Goal: Navigation & Orientation: Find specific page/section

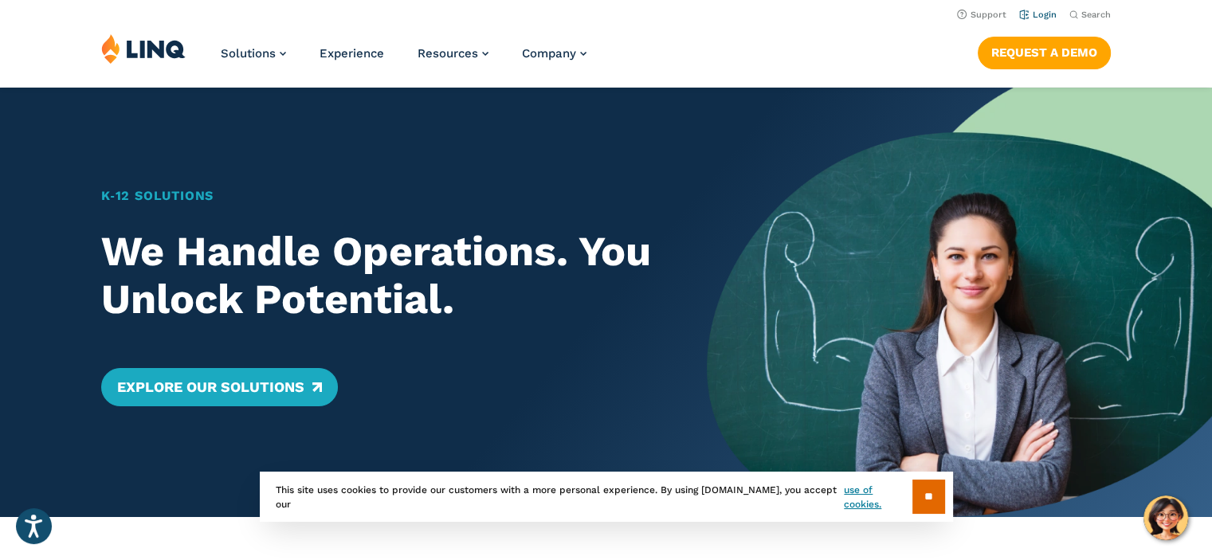
click at [1038, 13] on link "Login" at bounding box center [1037, 15] width 37 height 10
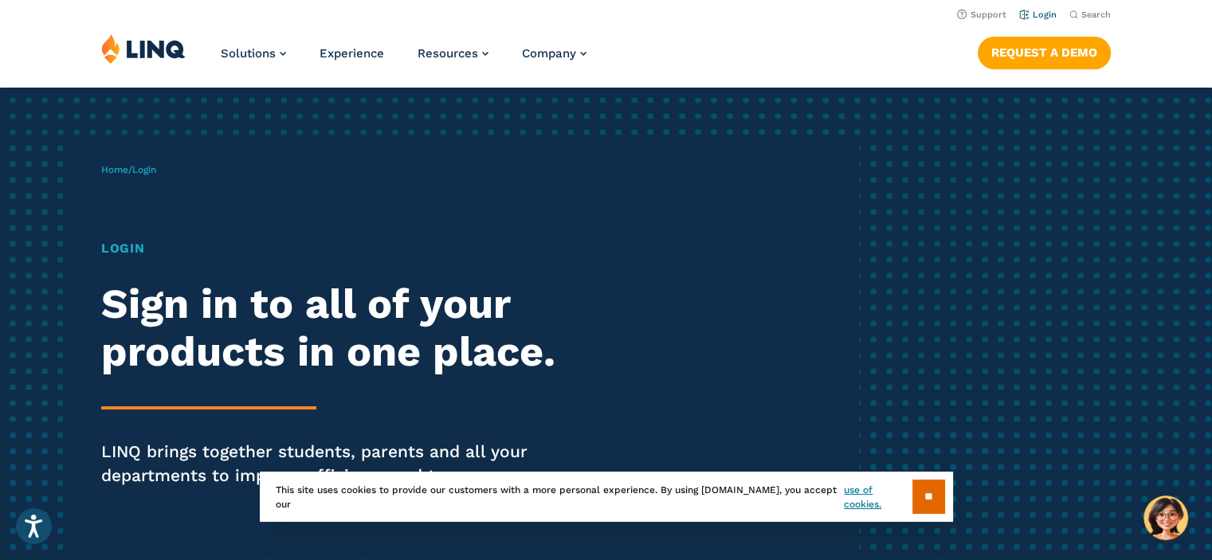
click at [1036, 17] on link "Login" at bounding box center [1037, 15] width 37 height 10
click at [922, 496] on input "**" at bounding box center [929, 497] width 33 height 34
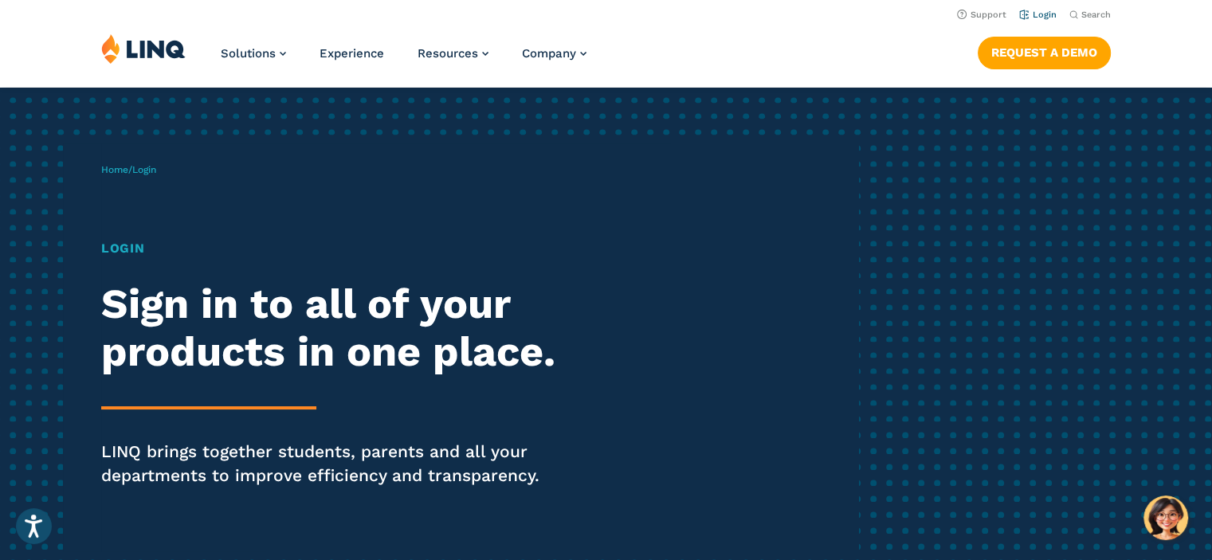
click at [1043, 13] on link "Login" at bounding box center [1037, 15] width 37 height 10
click at [135, 49] on img at bounding box center [143, 48] width 84 height 30
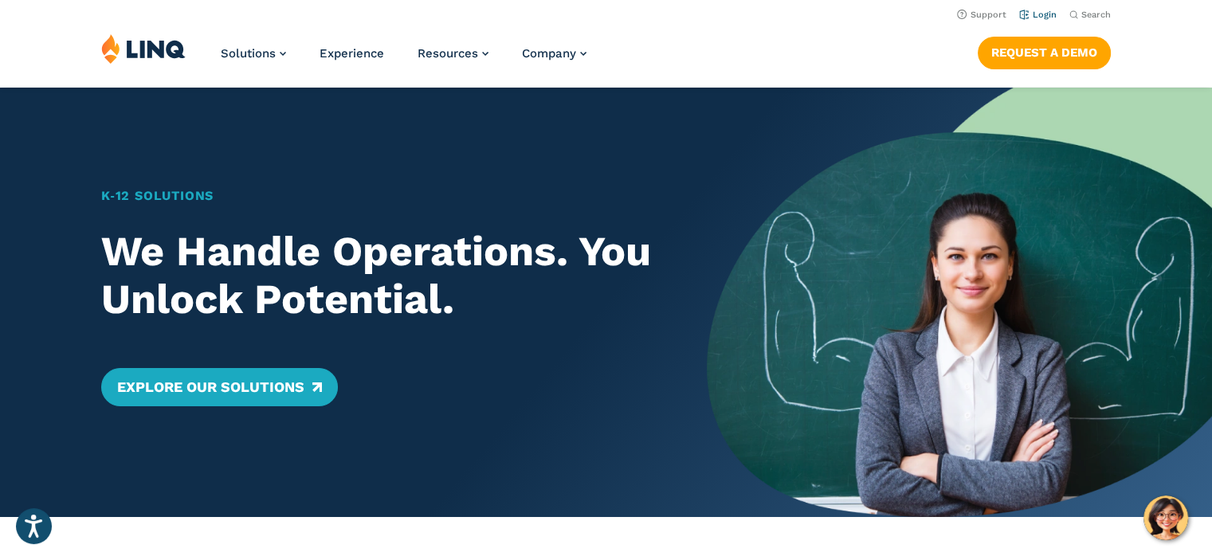
click at [1040, 17] on link "Login" at bounding box center [1037, 15] width 37 height 10
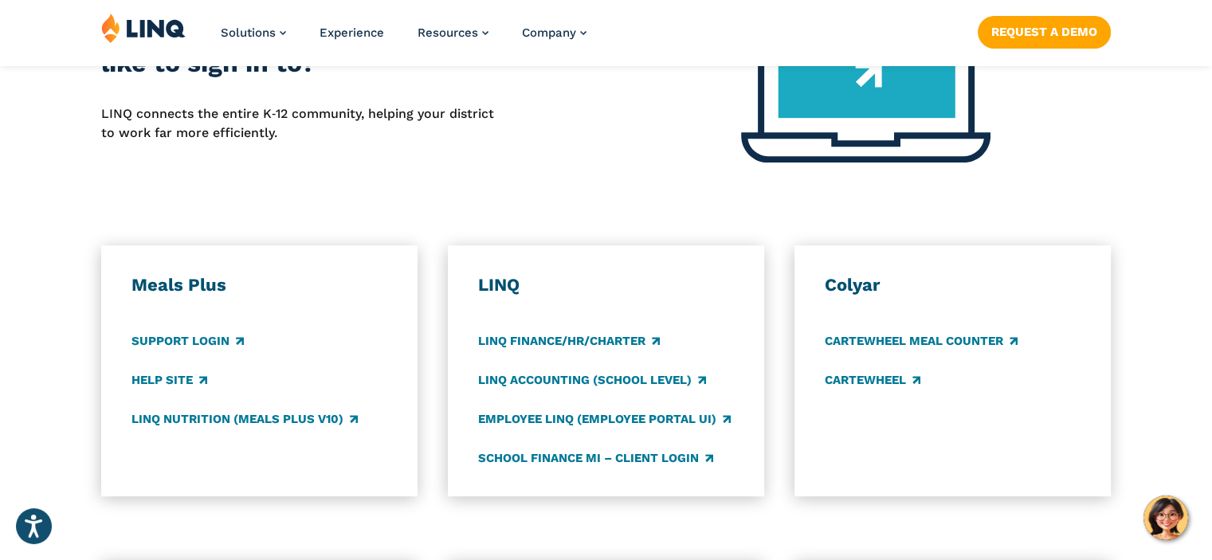
scroll to position [721, 0]
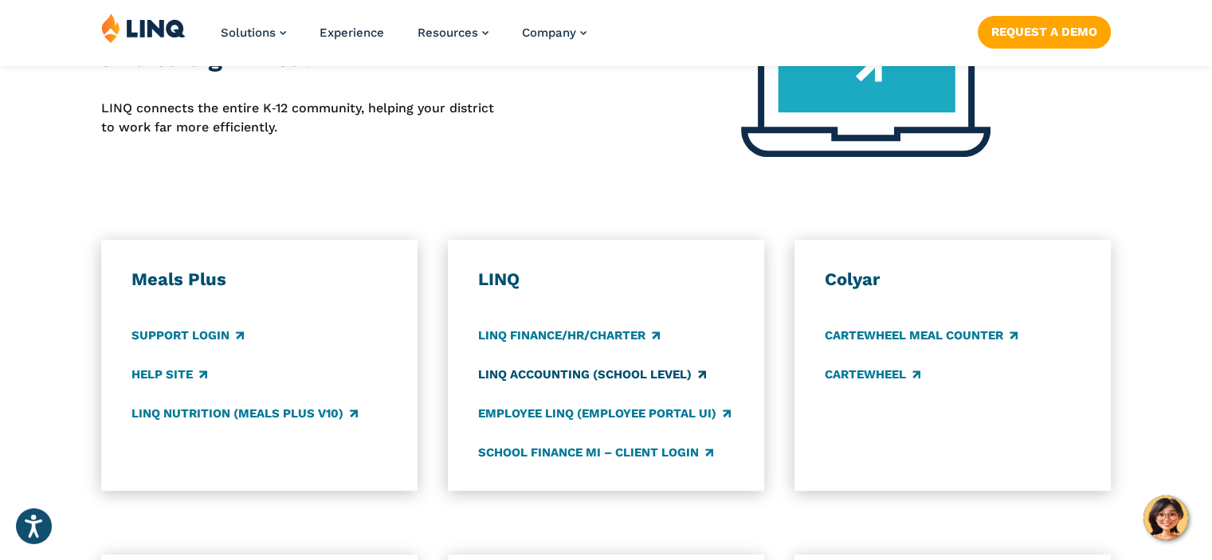
click at [534, 369] on link "LINQ Accounting (school level)" at bounding box center [592, 375] width 228 height 18
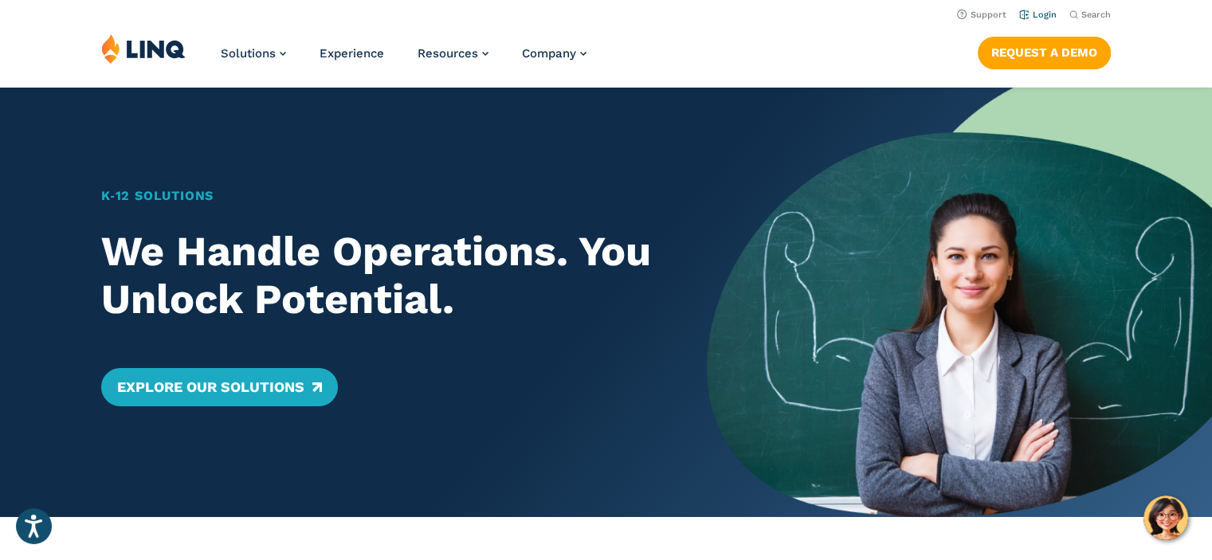
click at [1030, 15] on link "Login" at bounding box center [1037, 15] width 37 height 10
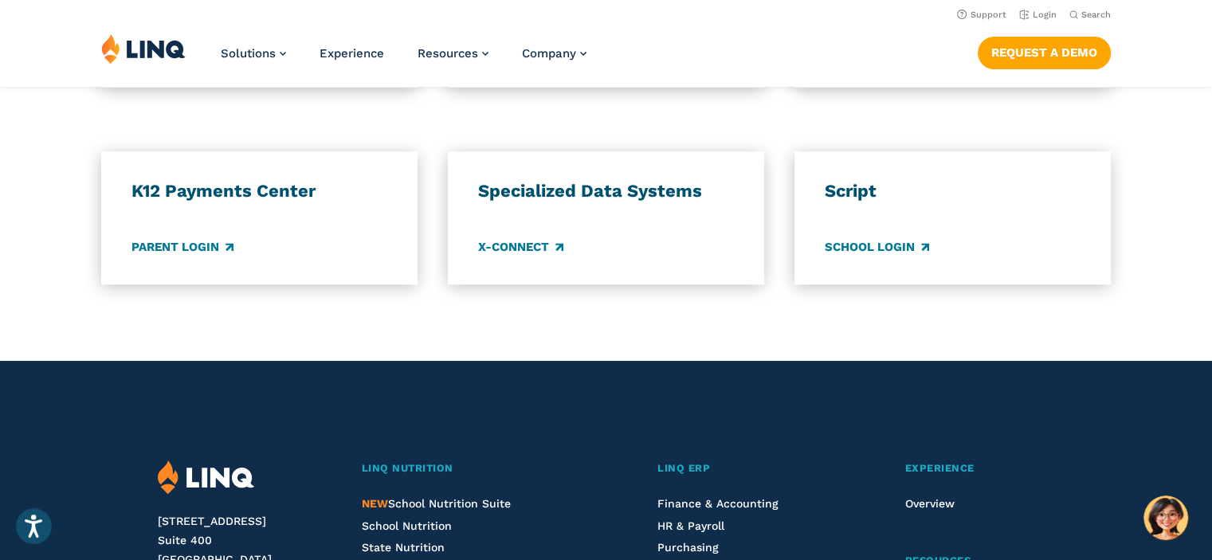
scroll to position [1354, 0]
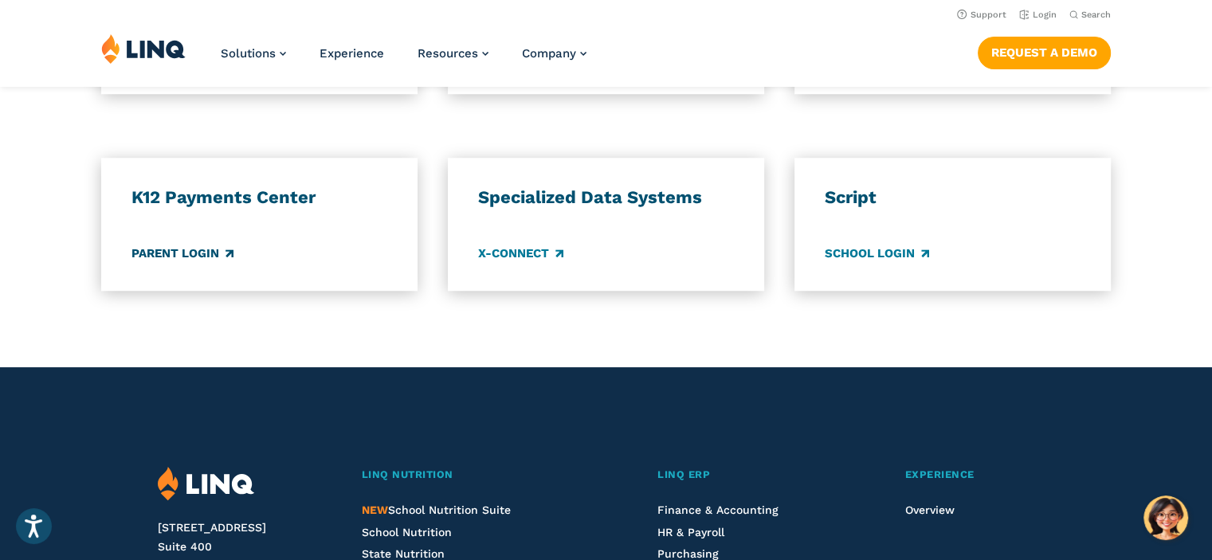
click at [178, 251] on link "Parent Login" at bounding box center [183, 254] width 102 height 18
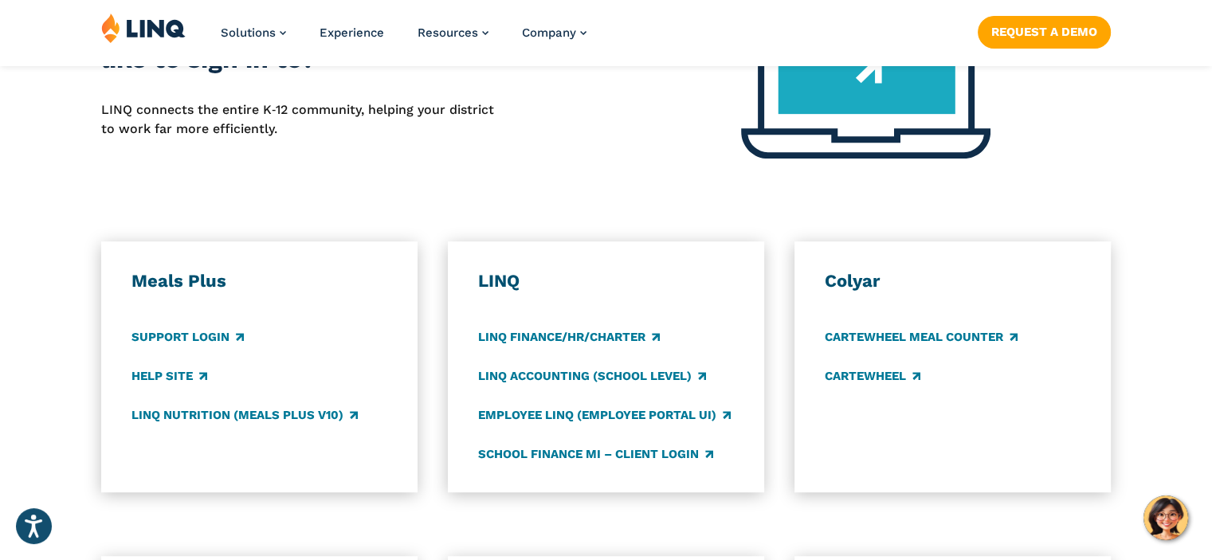
scroll to position [750, 0]
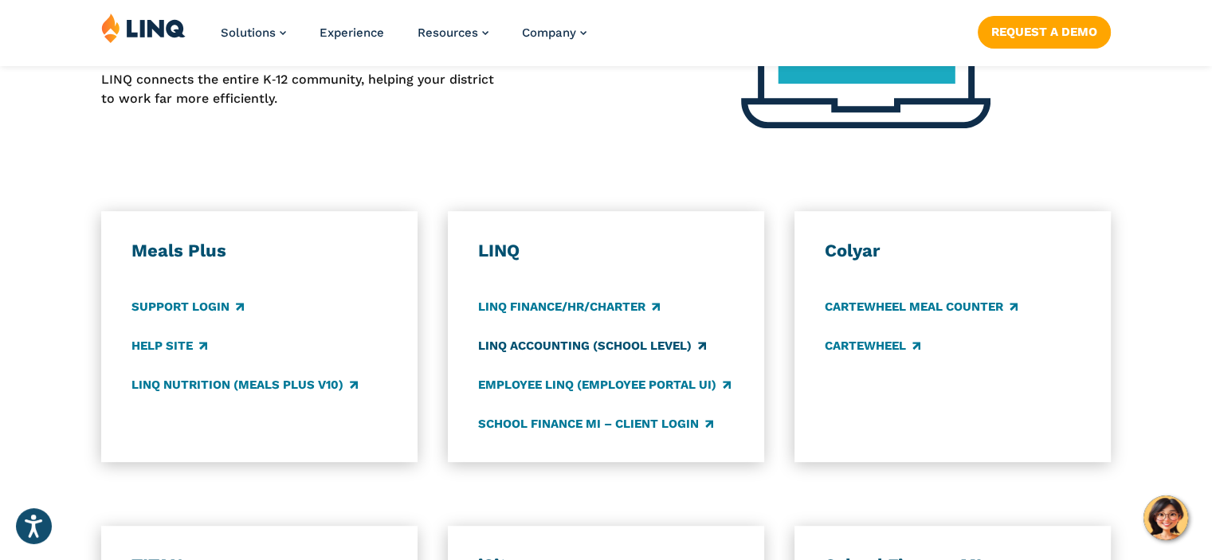
click at [569, 344] on link "LINQ Accounting (school level)" at bounding box center [592, 346] width 228 height 18
